Goal: Task Accomplishment & Management: Manage account settings

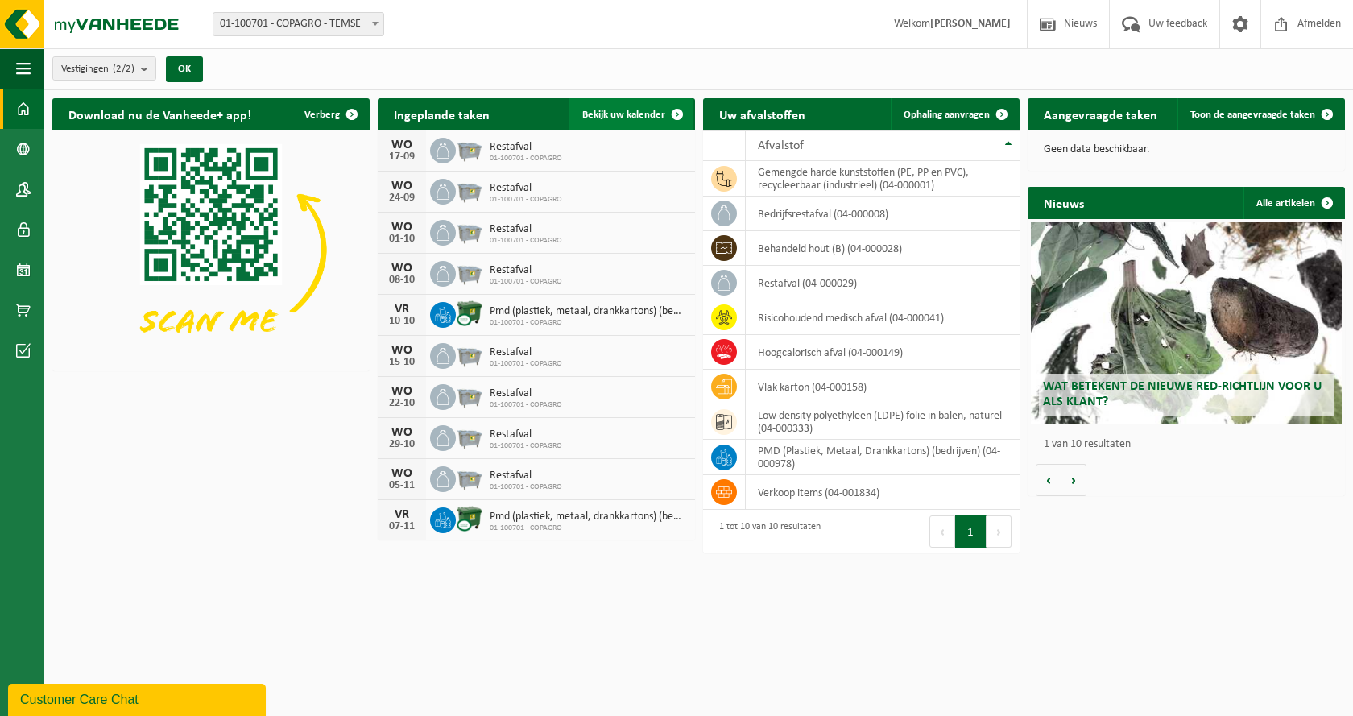
click at [633, 115] on span "Bekijk uw kalender" at bounding box center [623, 115] width 83 height 10
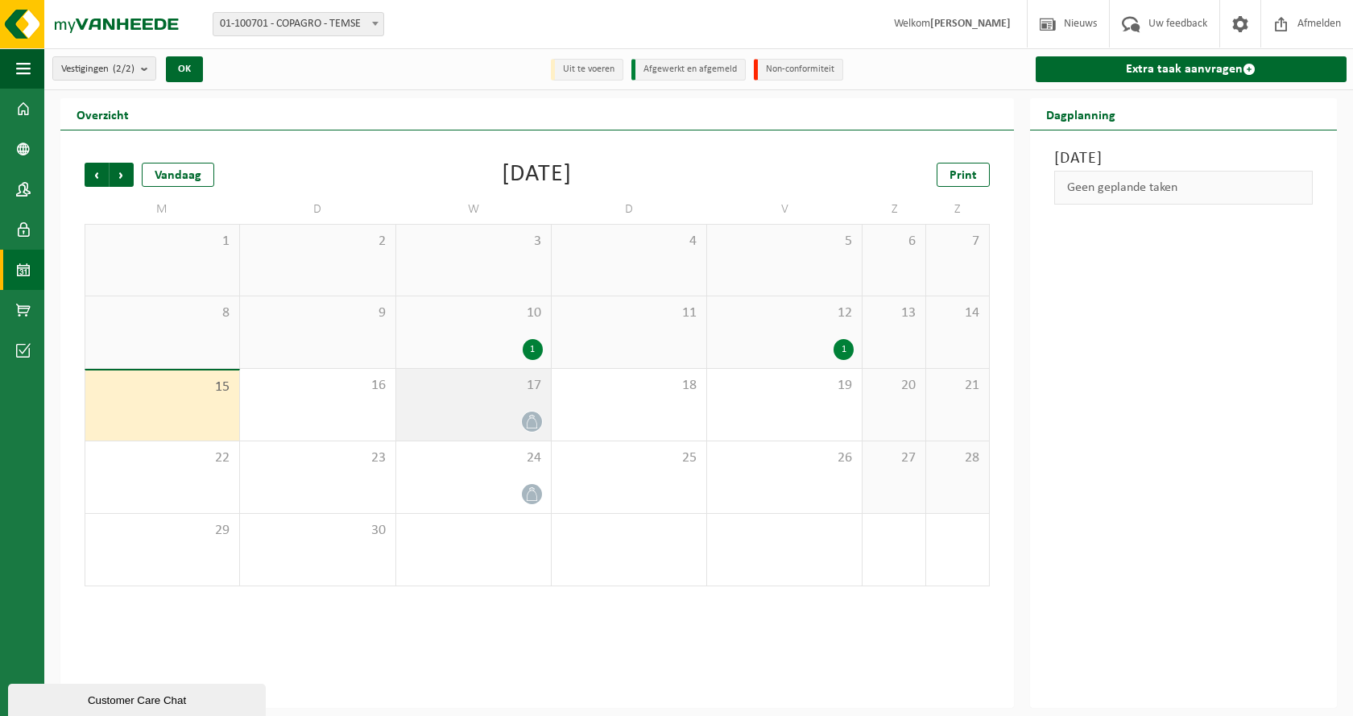
click at [530, 424] on icon at bounding box center [532, 422] width 14 height 14
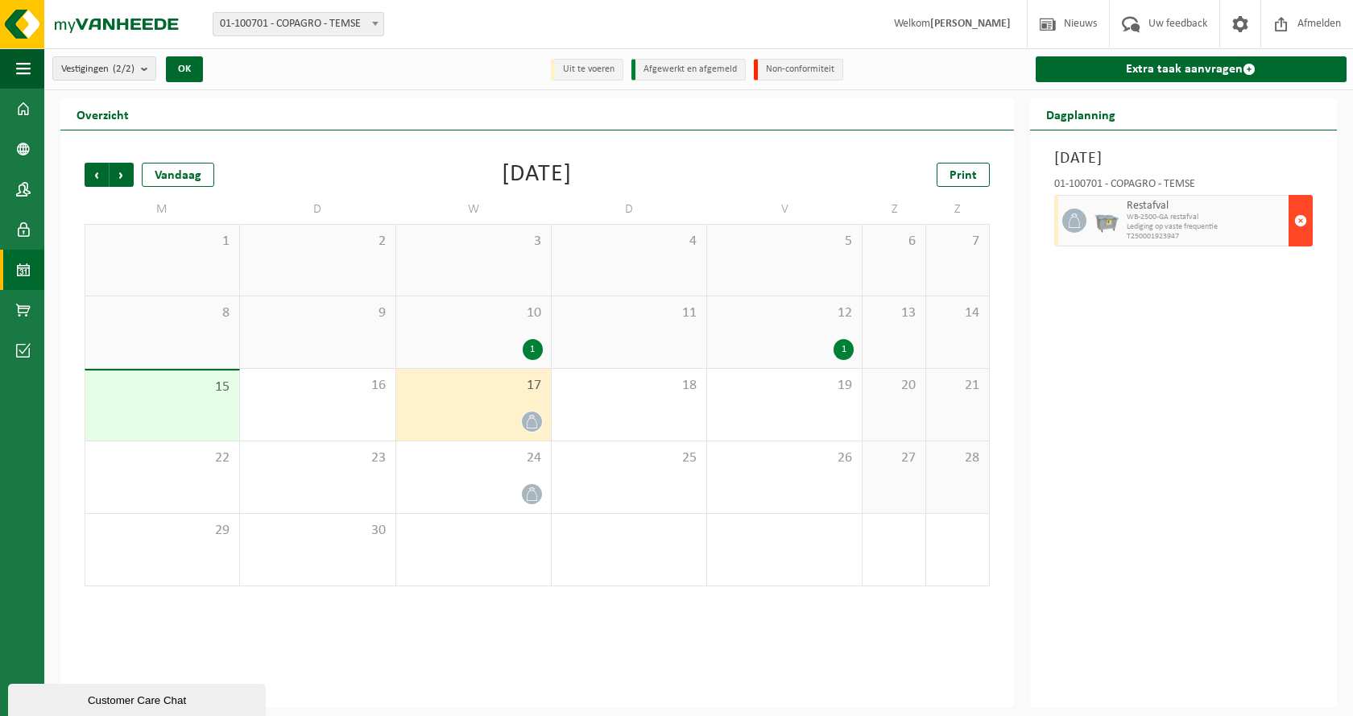
click at [1293, 221] on button "button" at bounding box center [1300, 221] width 24 height 52
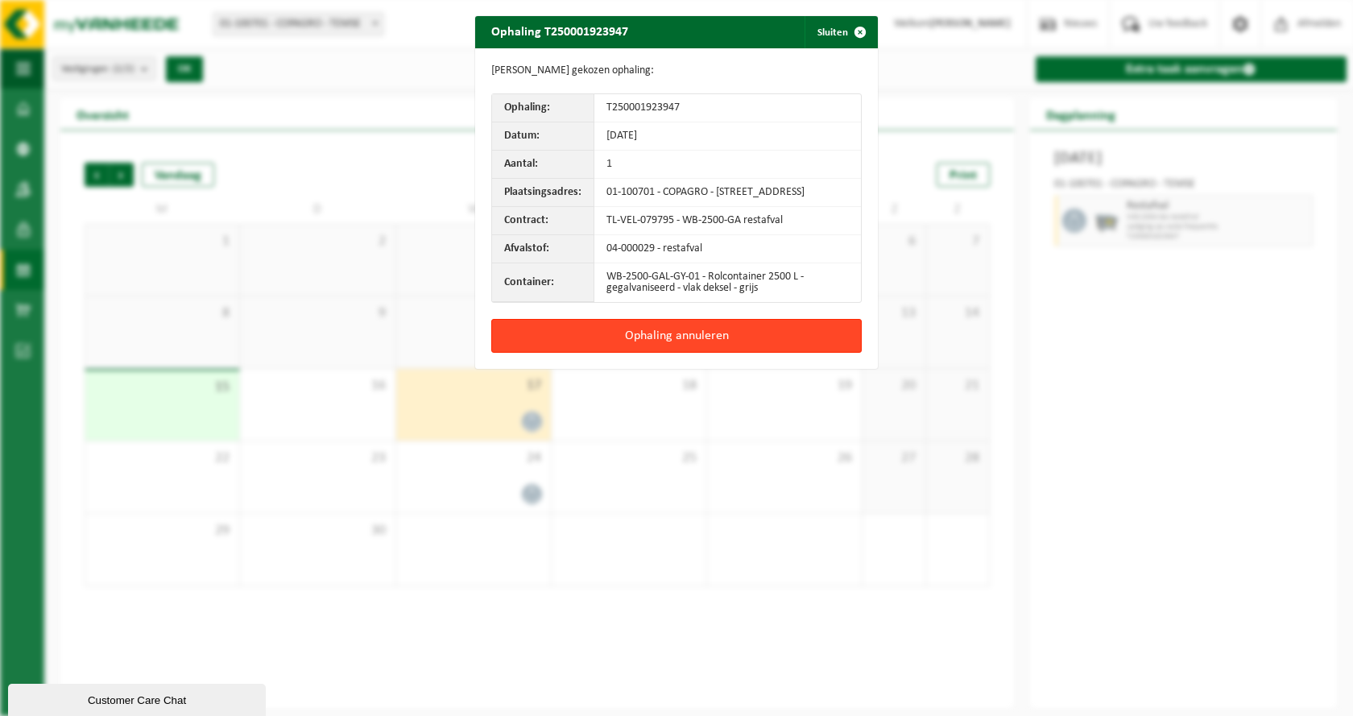
click at [670, 348] on button "Ophaling annuleren" at bounding box center [676, 336] width 370 height 34
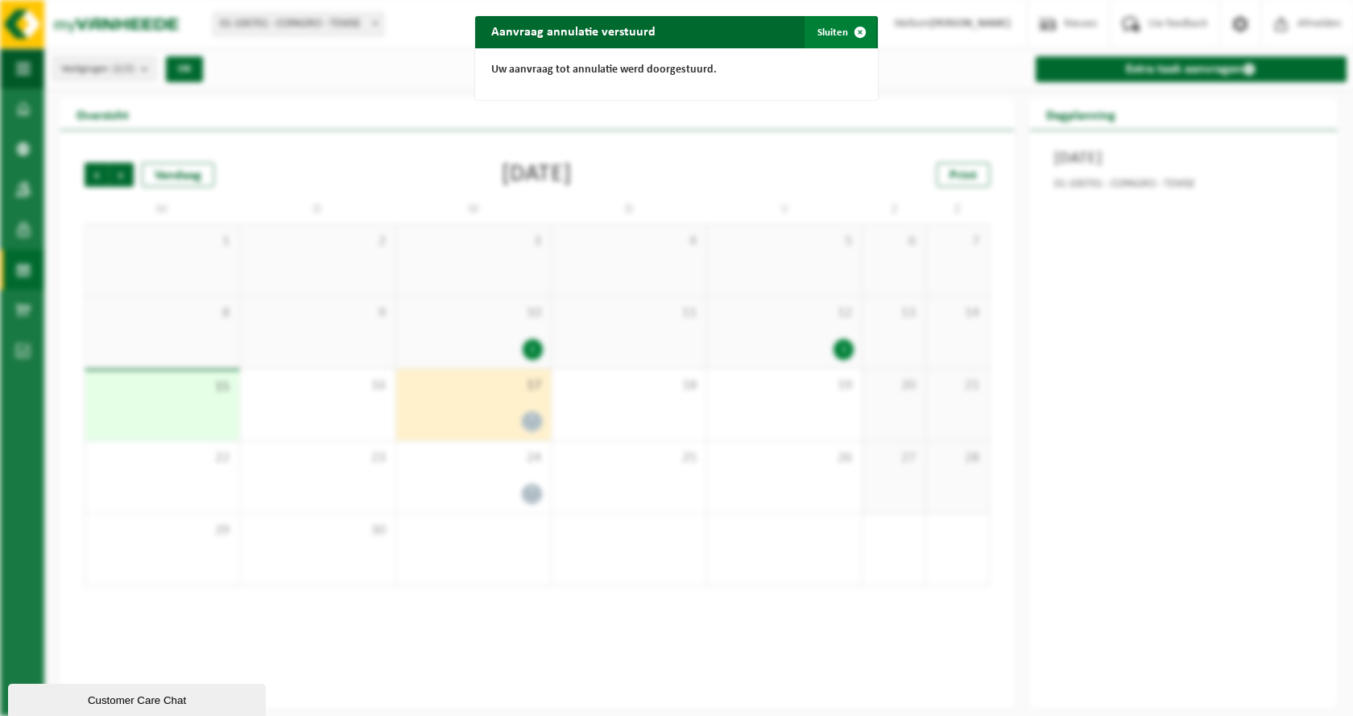
click at [857, 31] on span "button" at bounding box center [860, 32] width 32 height 32
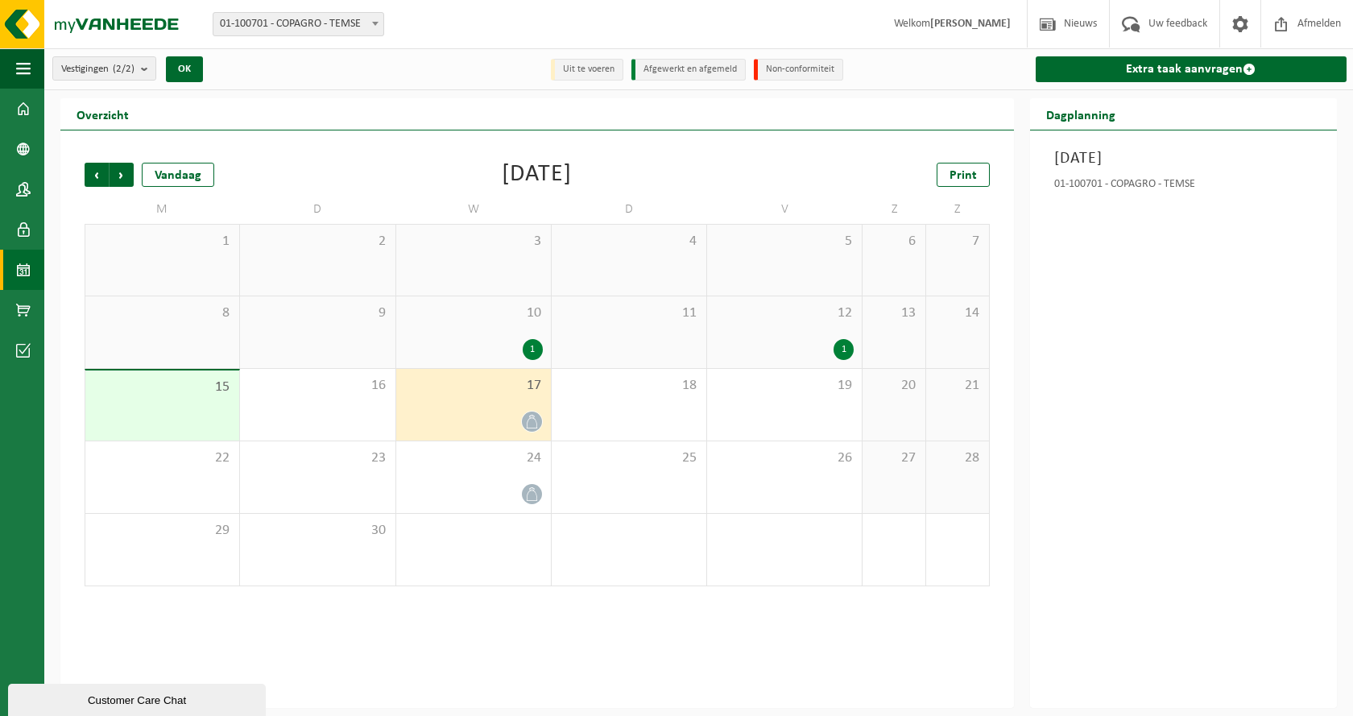
click at [489, 411] on div at bounding box center [473, 422] width 138 height 22
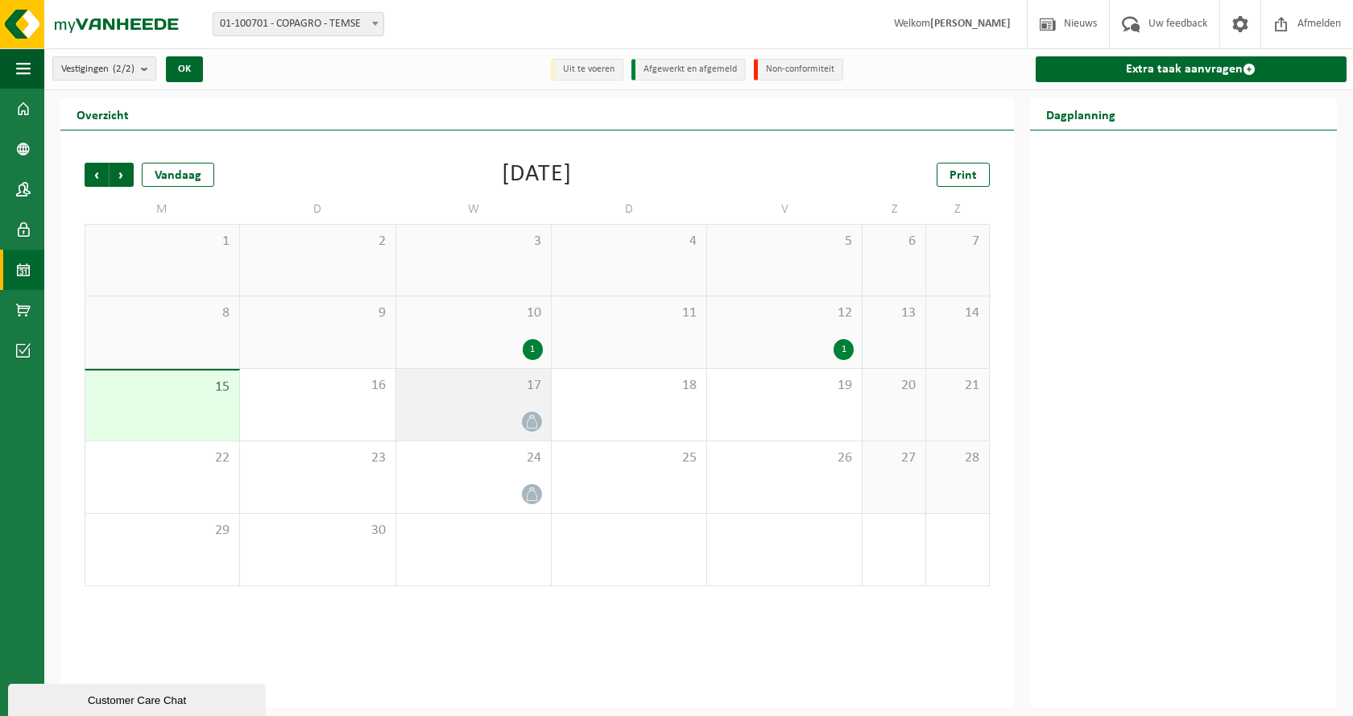
click at [528, 427] on icon at bounding box center [532, 422] width 14 height 14
